Goal: Information Seeking & Learning: Find specific fact

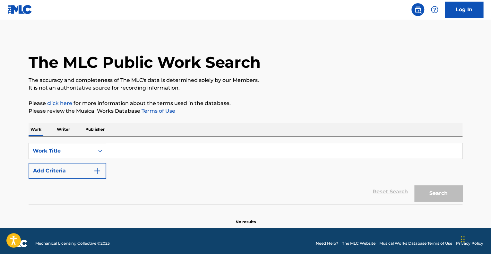
click at [132, 155] on input "Search Form" at bounding box center [284, 150] width 356 height 15
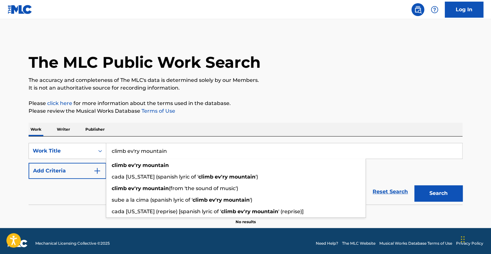
type input "climb ev'ry mountain"
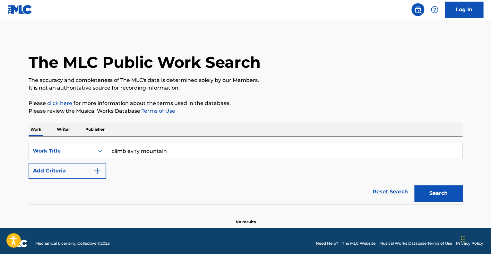
click at [29, 163] on button "Add Criteria" at bounding box center [68, 171] width 78 height 16
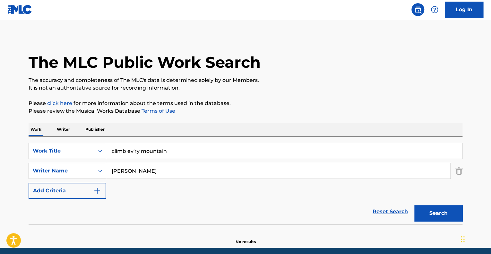
click at [415, 205] on button "Search" at bounding box center [439, 213] width 48 height 16
click at [117, 171] on input "[PERSON_NAME]" at bounding box center [278, 170] width 344 height 15
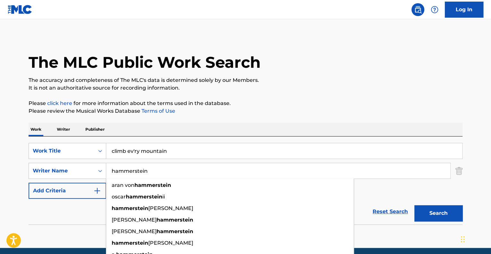
type input "hammerstein"
click at [415, 205] on button "Search" at bounding box center [439, 213] width 48 height 16
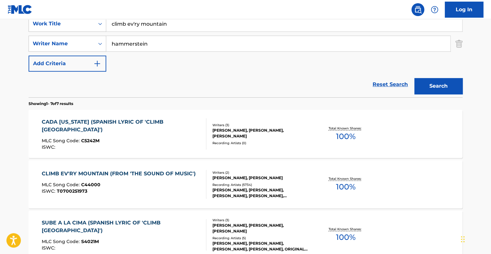
scroll to position [128, 0]
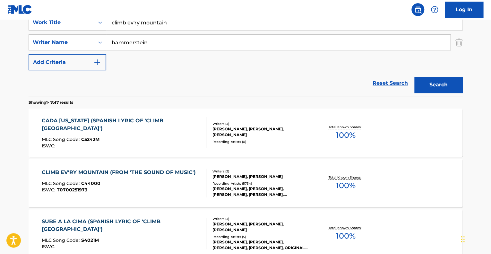
click at [145, 185] on div "MLC Song Code : C44000" at bounding box center [120, 184] width 157 height 6
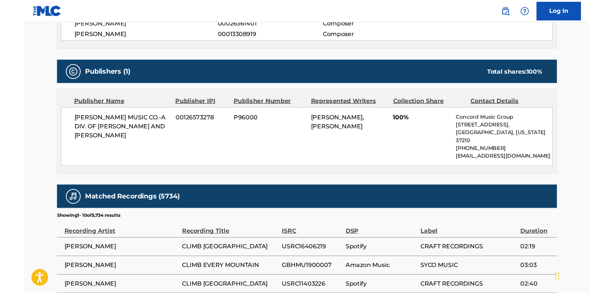
scroll to position [289, 0]
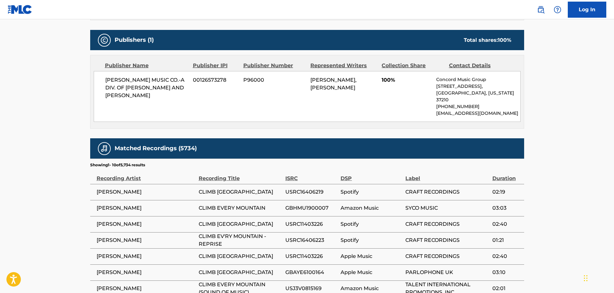
click at [491, 131] on main "< Back to public search results Copy work link CLIMB EV'RY MOUNTAIN (FROM 'THE …" at bounding box center [307, 54] width 614 height 648
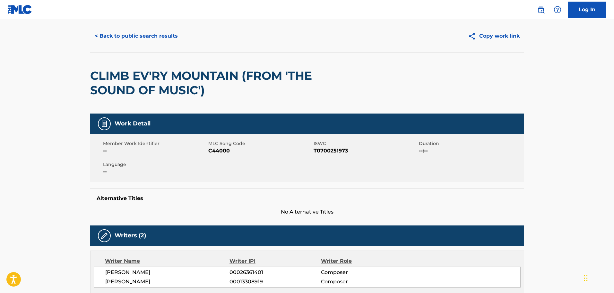
scroll to position [0, 0]
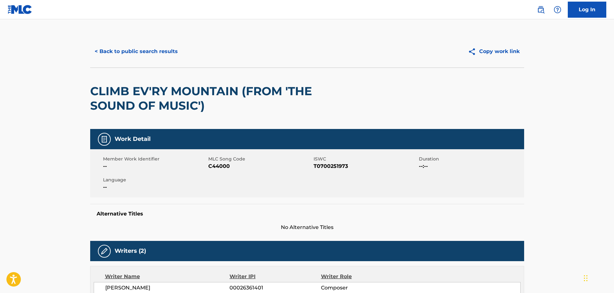
click at [118, 49] on button "< Back to public search results" at bounding box center [136, 51] width 92 height 16
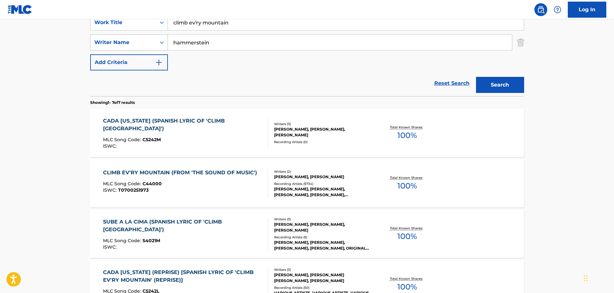
drag, startPoint x: 239, startPoint y: 27, endPoint x: 108, endPoint y: 42, distance: 131.7
click at [108, 42] on div "SearchWithCriteria02f5ee93-77a6-4367-b99c-08f0bc0c400a Work Title climb ev'ry m…" at bounding box center [307, 42] width 434 height 56
type input "what is hip"
click at [210, 46] on input "hammerstein" at bounding box center [340, 42] width 344 height 15
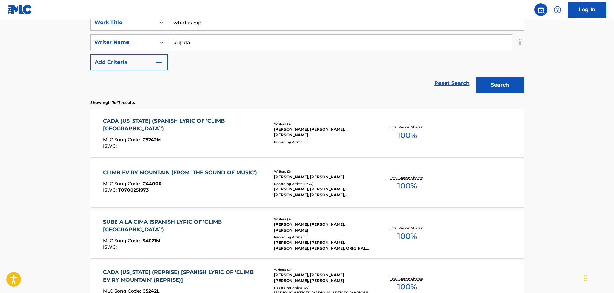
click at [476, 77] on button "Search" at bounding box center [500, 85] width 48 height 16
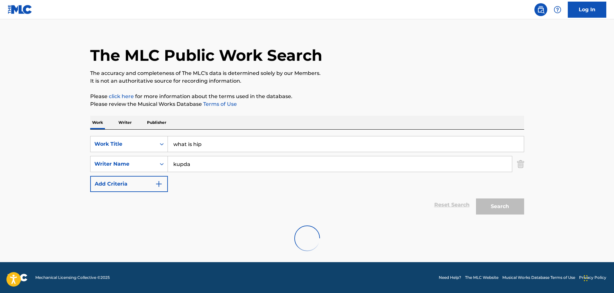
scroll to position [0, 0]
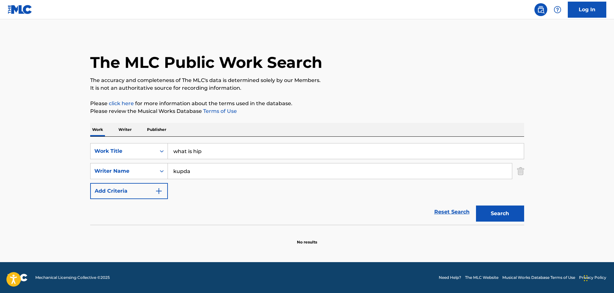
drag, startPoint x: 199, startPoint y: 172, endPoint x: 168, endPoint y: 177, distance: 31.8
click at [168, 177] on input "kupda" at bounding box center [340, 170] width 344 height 15
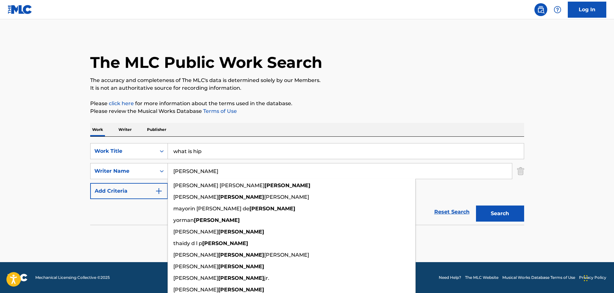
type input "[PERSON_NAME]"
click at [476, 205] on button "Search" at bounding box center [500, 213] width 48 height 16
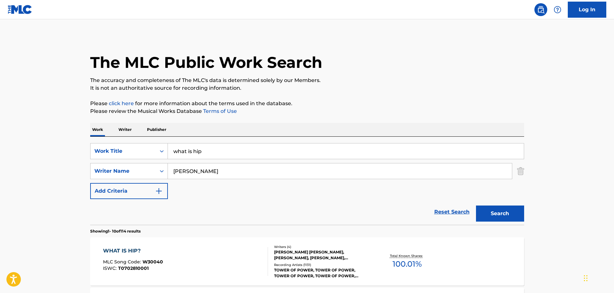
click at [218, 254] on div "WHAT IS HIP? MLC Song Code : W30040 ISWC : T0702810001" at bounding box center [185, 261] width 165 height 29
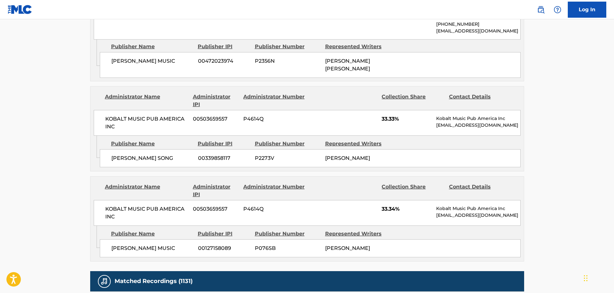
scroll to position [418, 0]
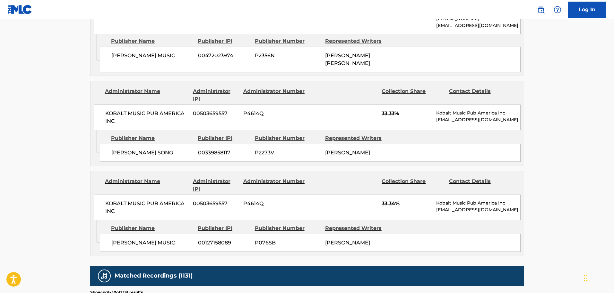
click at [491, 176] on main "< Back to public search results Copy work link WHAT IS HIP? Work Detail Member …" at bounding box center [307, 53] width 614 height 903
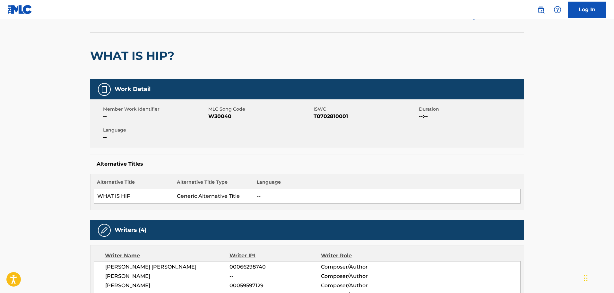
scroll to position [0, 0]
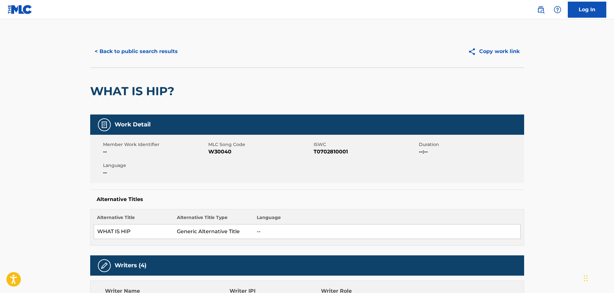
click at [141, 51] on button "< Back to public search results" at bounding box center [136, 51] width 92 height 16
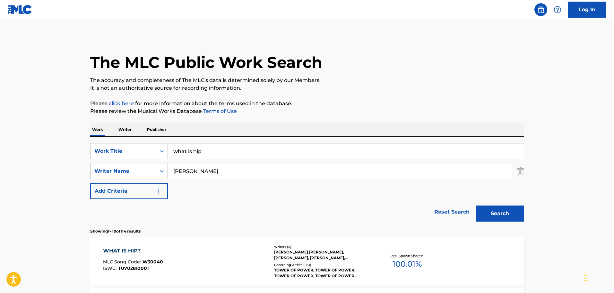
drag, startPoint x: 233, startPoint y: 157, endPoint x: 156, endPoint y: 166, distance: 77.6
click at [163, 171] on div "SearchWithCriteria02f5ee93-77a6-4367-b99c-08f0bc0c400a Work Title what is hip S…" at bounding box center [307, 171] width 434 height 56
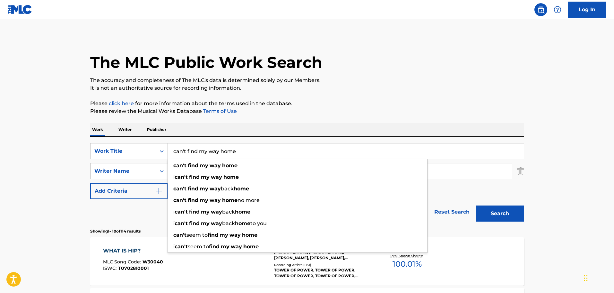
type input "can't find my way home"
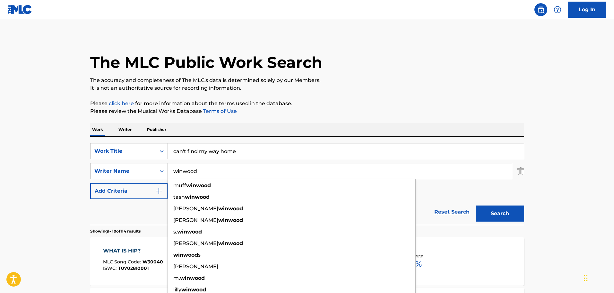
type input "winwood"
click at [476, 205] on button "Search" at bounding box center [500, 213] width 48 height 16
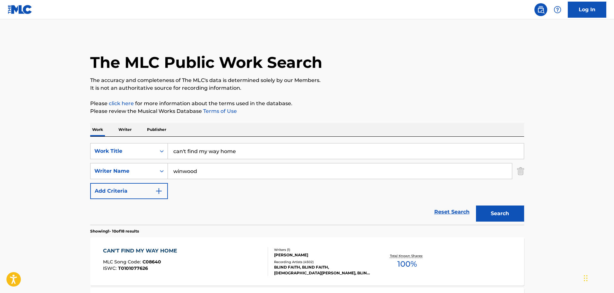
click at [232, 254] on div "CAN'T FIND MY WAY HOME MLC Song Code : C08640 ISWC : T0101077626" at bounding box center [185, 261] width 165 height 29
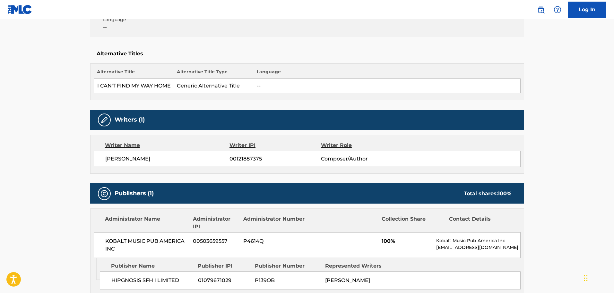
scroll to position [193, 0]
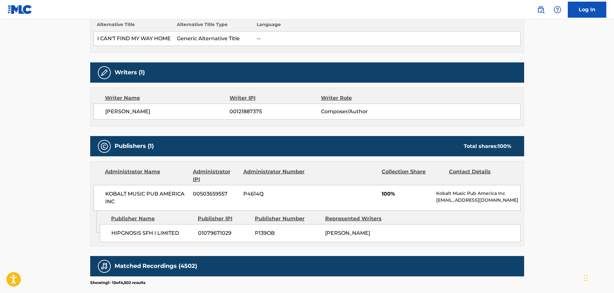
click at [491, 65] on main "< Back to public search results Copy work link CAN'T FIND MY WAY HOME Work Deta…" at bounding box center [307, 165] width 614 height 676
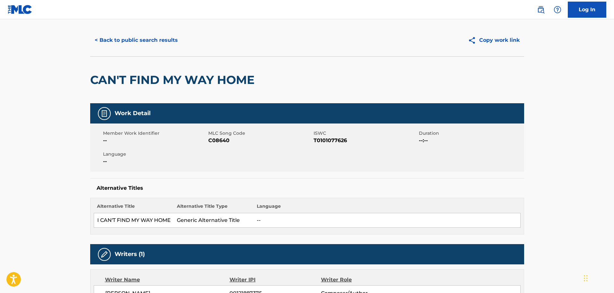
scroll to position [0, 0]
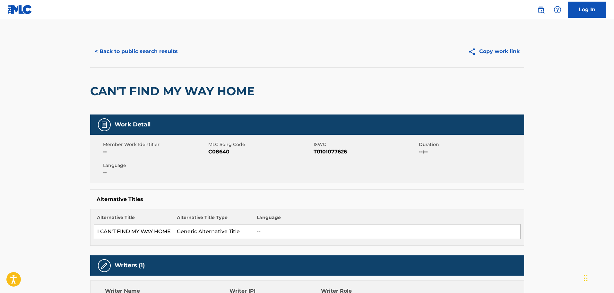
click at [150, 49] on button "< Back to public search results" at bounding box center [136, 51] width 92 height 16
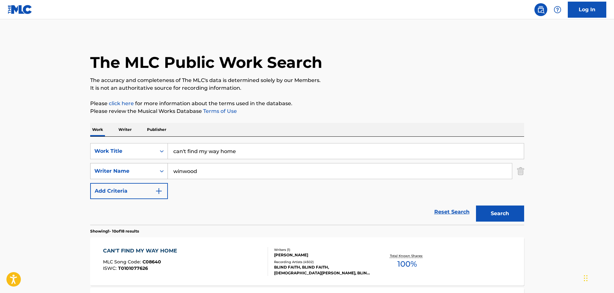
drag, startPoint x: 246, startPoint y: 153, endPoint x: 128, endPoint y: 172, distance: 120.5
click at [128, 172] on div "SearchWithCriteria02f5ee93-77a6-4367-b99c-08f0bc0c400a Work Title can't find my…" at bounding box center [307, 171] width 434 height 56
type input "fixing a hole"
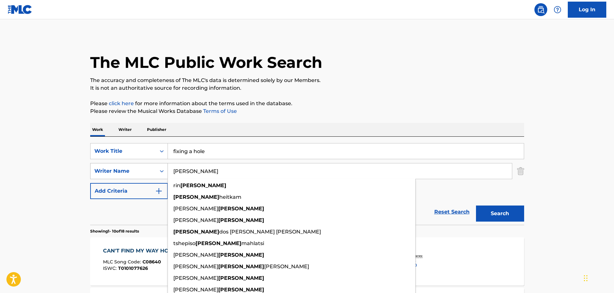
type input "[PERSON_NAME]"
click at [476, 205] on button "Search" at bounding box center [500, 213] width 48 height 16
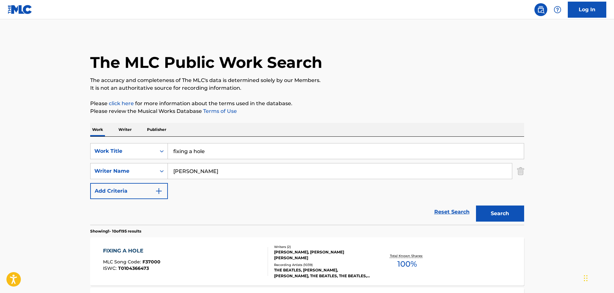
click at [212, 254] on div "FIXING A HOLE MLC Song Code : F37000 ISWC : T0104366473" at bounding box center [185, 261] width 165 height 29
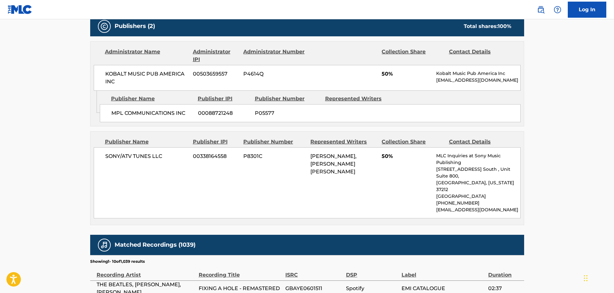
scroll to position [289, 0]
